Goal: Browse casually

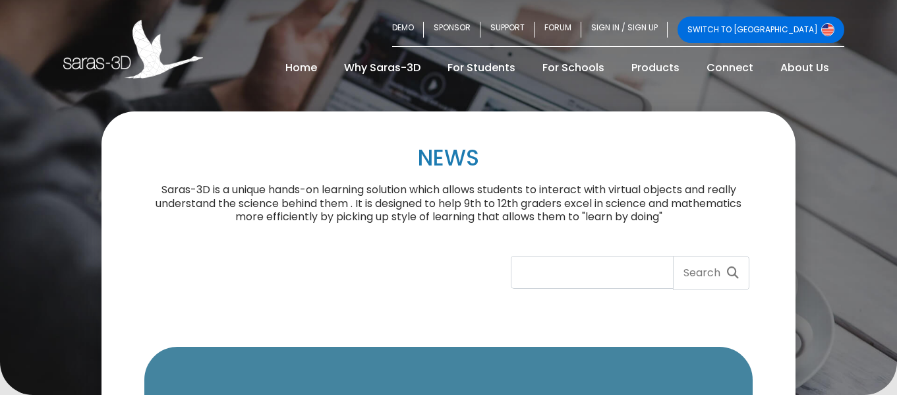
click at [131, 75] on img at bounding box center [133, 49] width 140 height 59
click at [86, 61] on img at bounding box center [133, 49] width 140 height 59
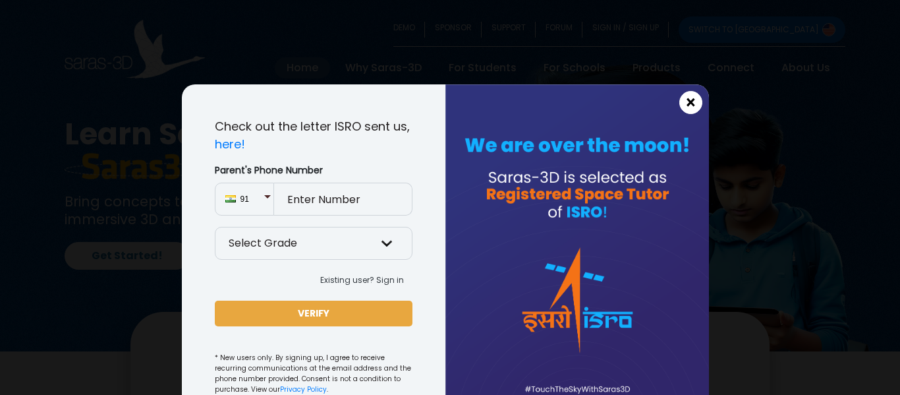
click at [689, 101] on span "×" at bounding box center [690, 102] width 11 height 17
